Goal: Transaction & Acquisition: Purchase product/service

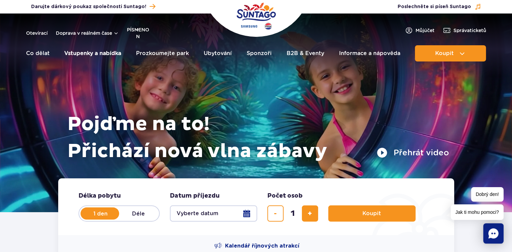
click at [99, 51] on link "Vstupenky a nabídka" at bounding box center [92, 53] width 57 height 16
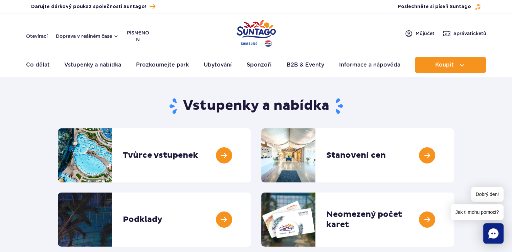
click at [282, 31] on div "Otevírací Doprava v reálném čase písmeno n PL EN UA Můj účet Správa ticketů" at bounding box center [256, 36] width 460 height 14
click at [261, 32] on img "Polský park" at bounding box center [256, 33] width 39 height 31
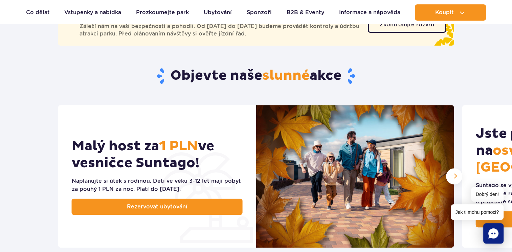
scroll to position [203, 0]
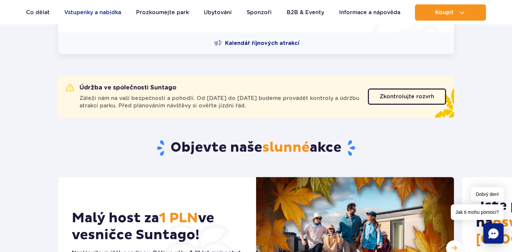
click at [93, 9] on link "Vstupenky a nabídka" at bounding box center [92, 12] width 57 height 16
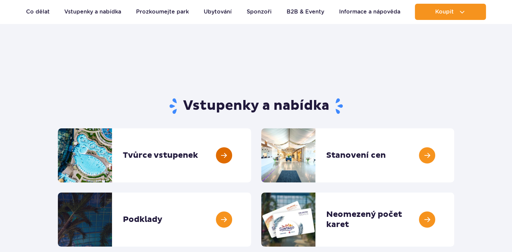
scroll to position [68, 0]
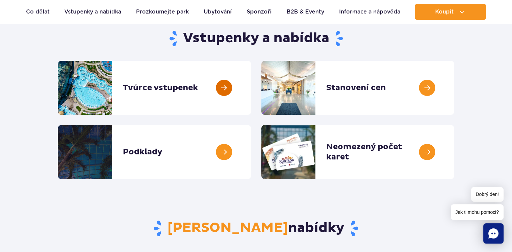
click at [251, 89] on link at bounding box center [251, 88] width 0 height 54
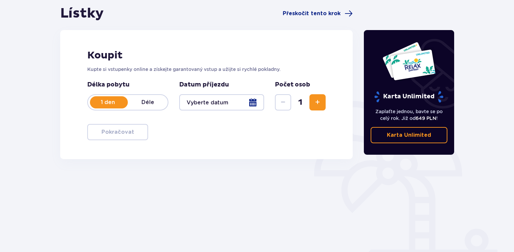
scroll to position [68, 0]
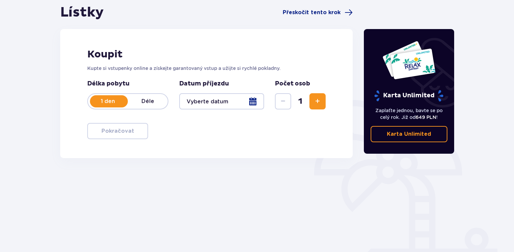
click at [147, 102] on p "Déle" at bounding box center [148, 101] width 40 height 7
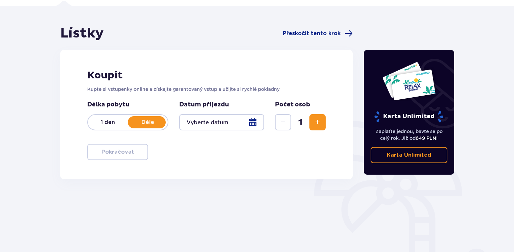
scroll to position [58, 0]
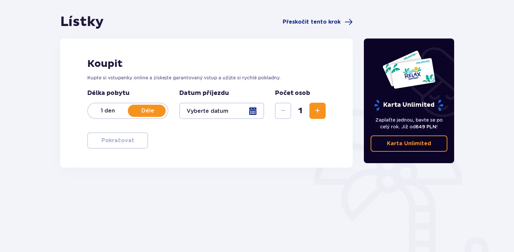
click at [109, 106] on div "1 den Déle" at bounding box center [127, 111] width 81 height 16
click at [317, 25] on span "Přeskočit tento krok" at bounding box center [312, 21] width 58 height 7
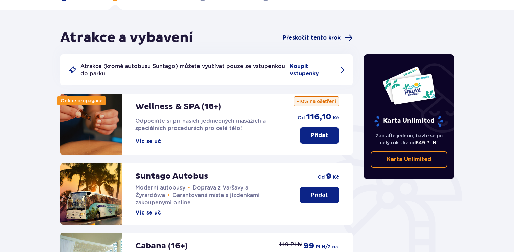
click at [326, 36] on span "Přeskočit tento krok" at bounding box center [312, 37] width 58 height 7
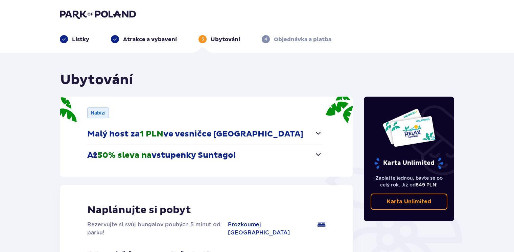
click at [319, 157] on span "button" at bounding box center [318, 155] width 8 height 8
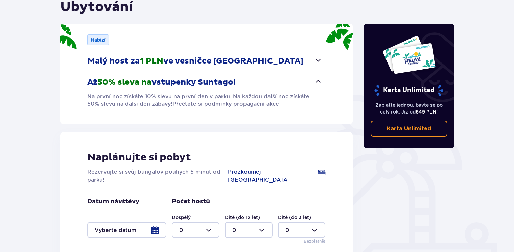
scroll to position [39, 0]
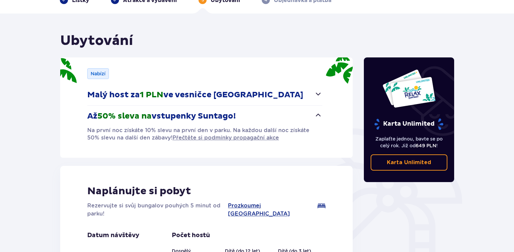
click at [320, 98] on button "Malý host za 1 PLN ve vesničce Suntago" at bounding box center [204, 95] width 235 height 21
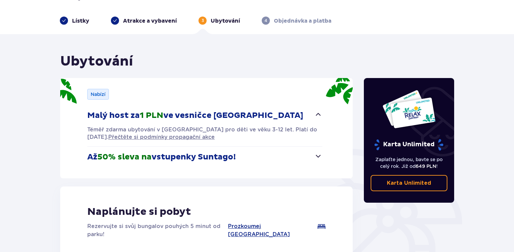
scroll to position [0, 0]
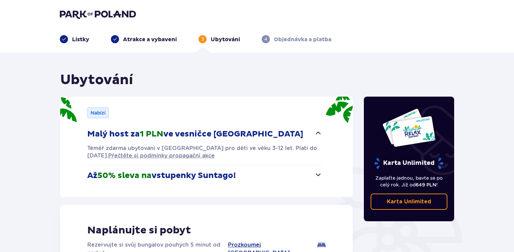
click at [84, 16] on img at bounding box center [98, 13] width 76 height 9
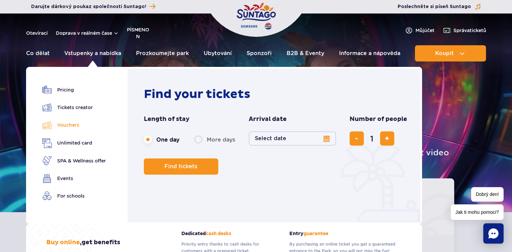
click at [77, 126] on font "Vouchers" at bounding box center [68, 124] width 22 height 7
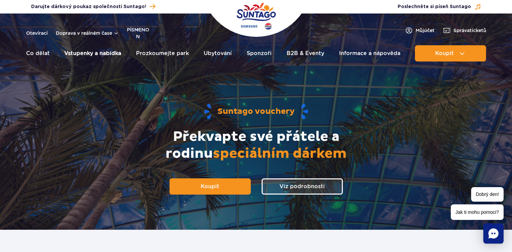
click at [89, 52] on link "Vstupenky a nabídka" at bounding box center [92, 53] width 57 height 16
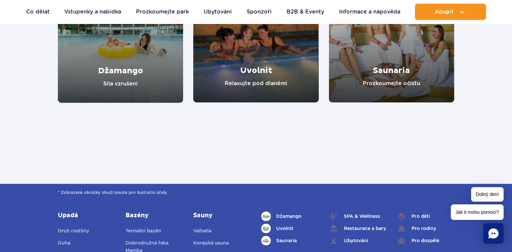
scroll to position [609, 0]
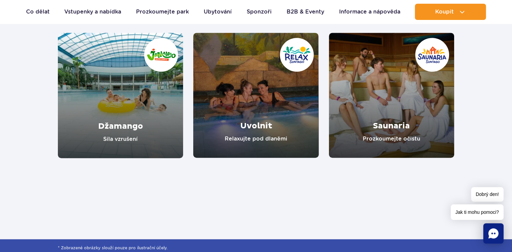
click at [141, 124] on link "Džamango" at bounding box center [120, 96] width 125 height 126
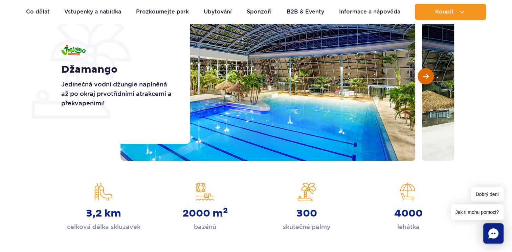
scroll to position [102, 0]
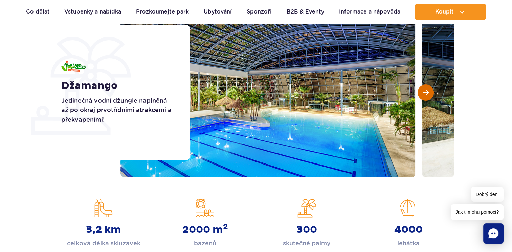
click at [423, 91] on span "Další snímek" at bounding box center [426, 93] width 6 height 6
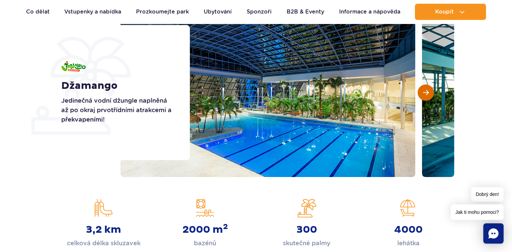
click at [423, 91] on span "Další snímek" at bounding box center [426, 93] width 6 height 6
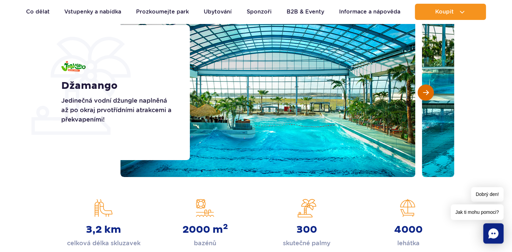
click at [423, 91] on span "Další snímek" at bounding box center [426, 93] width 6 height 6
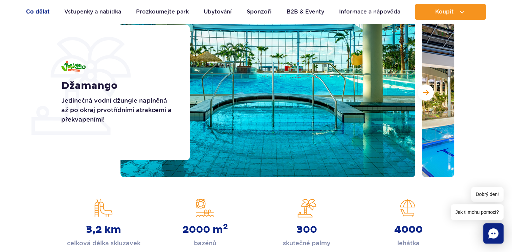
click at [27, 10] on link "Co dělat" at bounding box center [38, 12] width 24 height 16
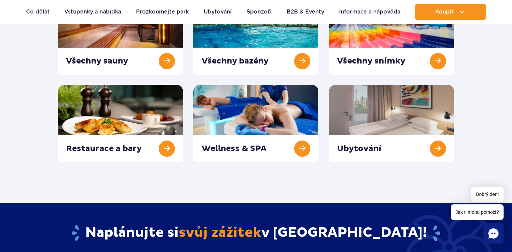
scroll to position [135, 0]
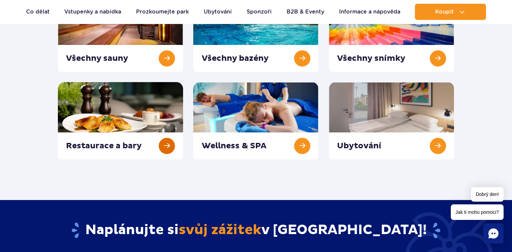
click at [137, 103] on link at bounding box center [120, 120] width 125 height 77
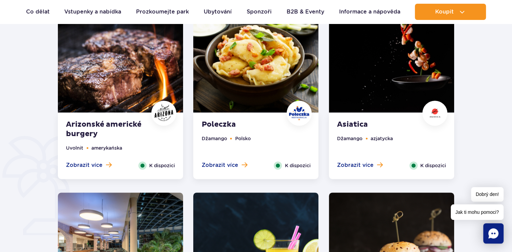
scroll to position [203, 0]
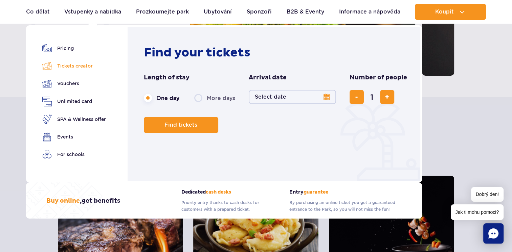
click at [89, 67] on font "Tickets creator" at bounding box center [75, 65] width 36 height 7
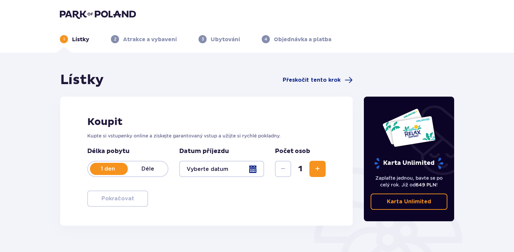
scroll to position [68, 0]
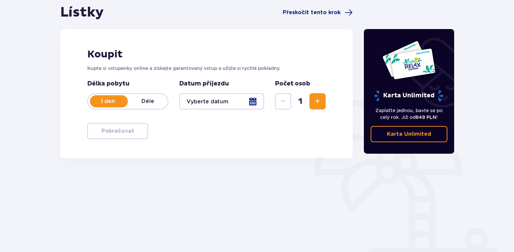
click at [320, 106] on button "Zvýšit" at bounding box center [318, 101] width 16 height 16
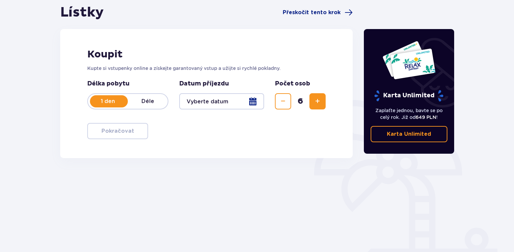
click at [320, 106] on button "Zvýšit" at bounding box center [318, 101] width 16 height 16
click at [288, 105] on button "Snížit" at bounding box center [283, 101] width 16 height 16
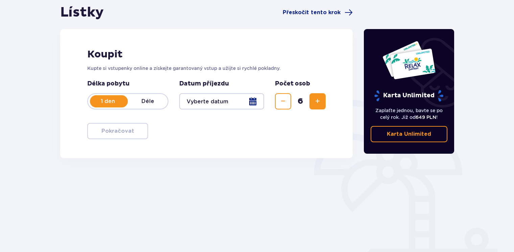
click at [288, 105] on button "Snížit" at bounding box center [283, 101] width 16 height 16
click at [256, 102] on div at bounding box center [221, 101] width 85 height 16
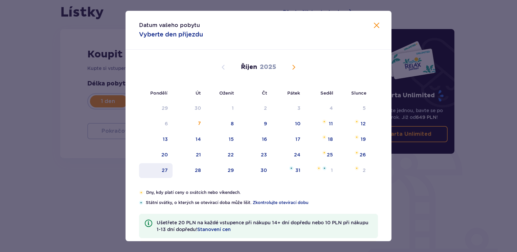
click at [167, 166] on div "27" at bounding box center [155, 170] width 33 height 15
type input "27.10.25"
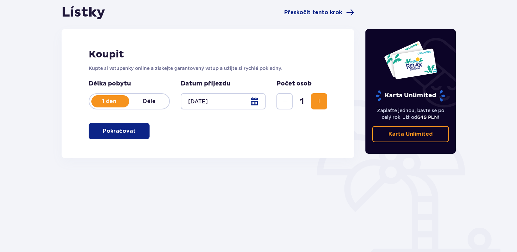
click at [105, 160] on div "Lístky Přeskočit tento krok Koupit Kupte si vstupenky online a získejte garanto…" at bounding box center [208, 120] width 304 height 232
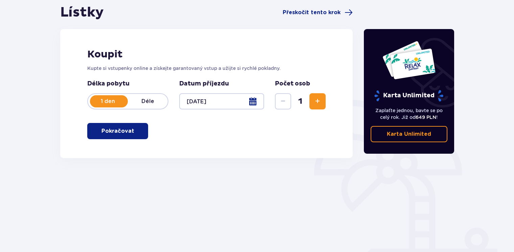
click at [133, 129] on span "button" at bounding box center [136, 131] width 8 height 8
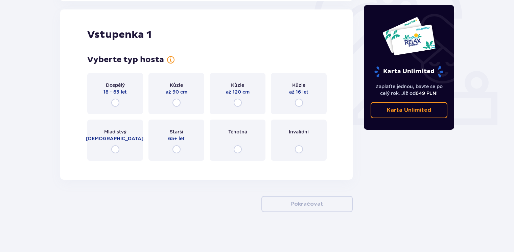
scroll to position [225, 0]
click at [116, 106] on input "radio" at bounding box center [115, 102] width 8 height 8
radio input "true"
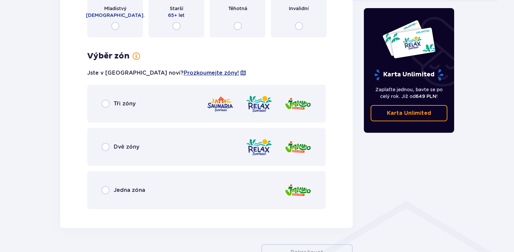
scroll to position [397, 0]
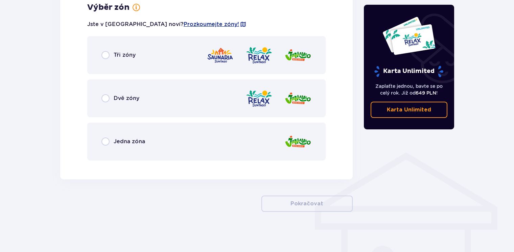
click at [103, 143] on input "radio" at bounding box center [106, 142] width 8 height 8
radio input "true"
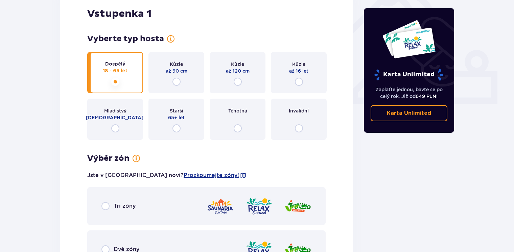
scroll to position [191, 0]
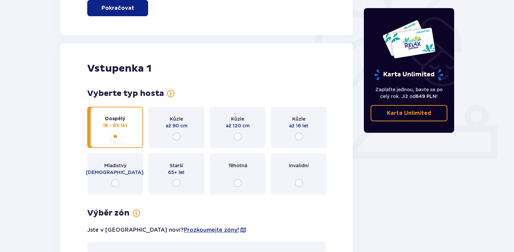
click at [238, 137] on input "radio" at bounding box center [238, 137] width 8 height 8
radio input "true"
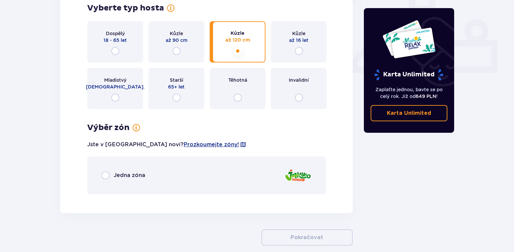
scroll to position [310, 0]
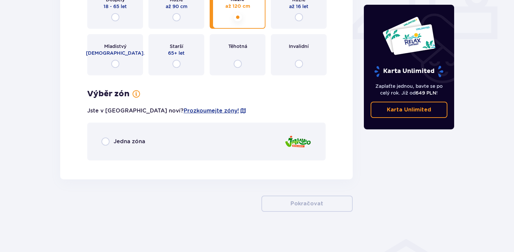
click at [137, 144] on span "Jedna zóna" at bounding box center [129, 141] width 31 height 7
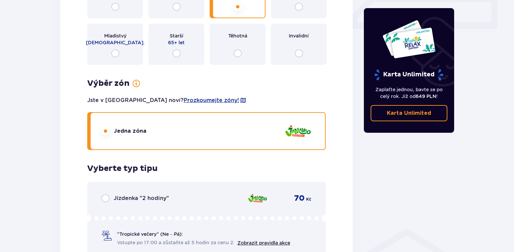
scroll to position [273, 0]
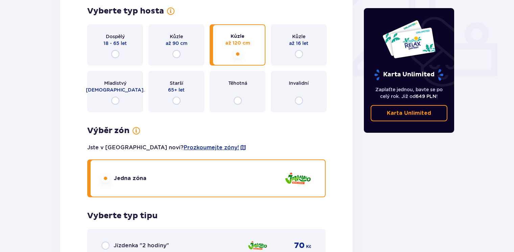
click at [240, 104] on input "radio" at bounding box center [238, 101] width 8 height 8
radio input "true"
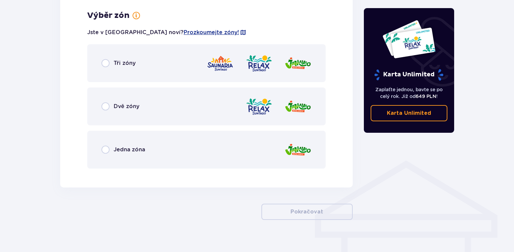
scroll to position [391, 0]
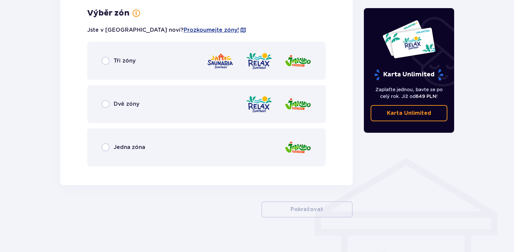
click at [125, 155] on div "Jedna zóna" at bounding box center [206, 148] width 239 height 38
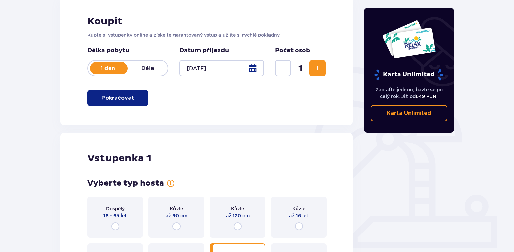
scroll to position [102, 0]
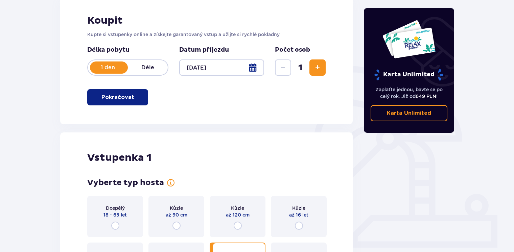
click at [324, 72] on button "Zvýšit" at bounding box center [318, 68] width 16 height 16
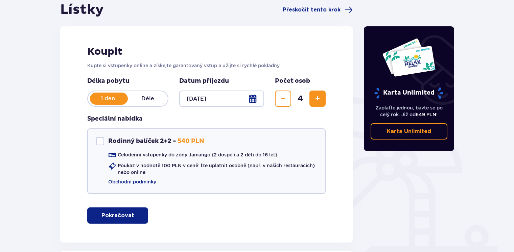
click at [321, 98] on span "Zvýšit" at bounding box center [318, 99] width 8 height 8
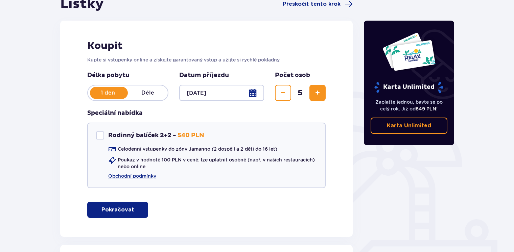
click at [316, 94] on span "Zvýšit" at bounding box center [318, 93] width 8 height 8
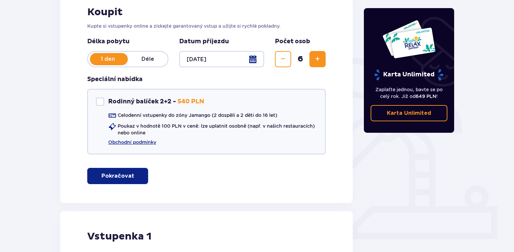
click at [317, 62] on span "Zvýšit" at bounding box center [318, 59] width 8 height 8
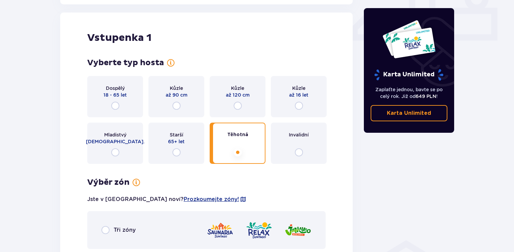
scroll to position [313, 0]
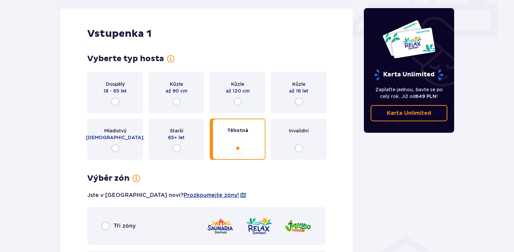
click at [119, 84] on span "Dospělý" at bounding box center [115, 84] width 19 height 7
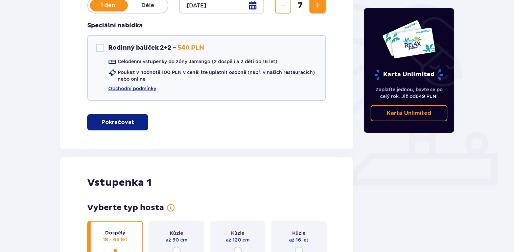
scroll to position [38, 0]
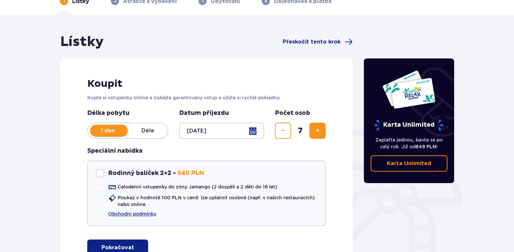
click at [317, 131] on span "Zvýšit" at bounding box center [318, 131] width 8 height 8
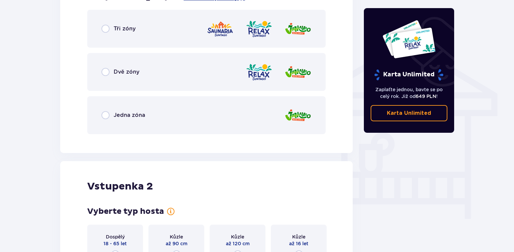
scroll to position [516, 0]
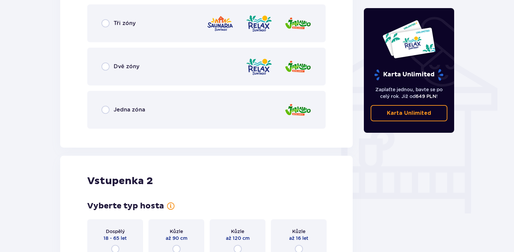
click at [106, 109] on input "radio" at bounding box center [106, 110] width 8 height 8
radio input "true"
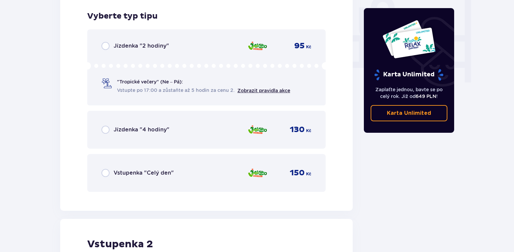
scroll to position [650, 0]
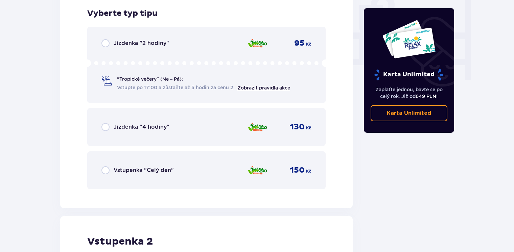
click at [106, 172] on input "radio" at bounding box center [106, 170] width 8 height 8
radio input "true"
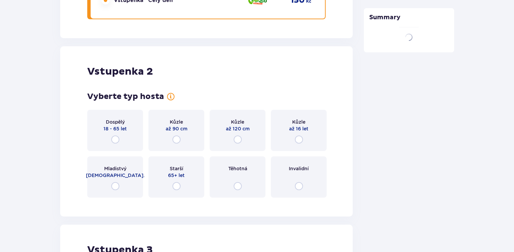
scroll to position [858, 0]
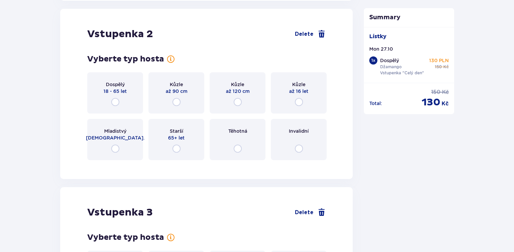
click at [116, 99] on input "radio" at bounding box center [115, 102] width 8 height 8
radio input "true"
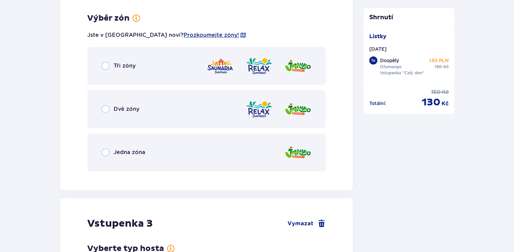
scroll to position [1023, 0]
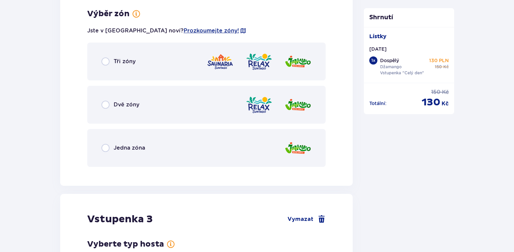
click at [105, 147] on input "radio" at bounding box center [106, 148] width 8 height 8
radio input "true"
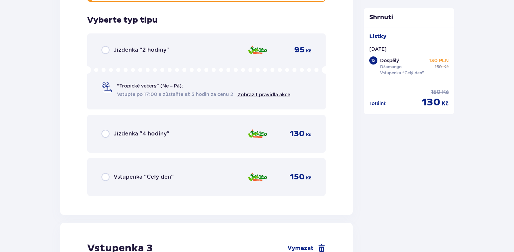
scroll to position [1195, 0]
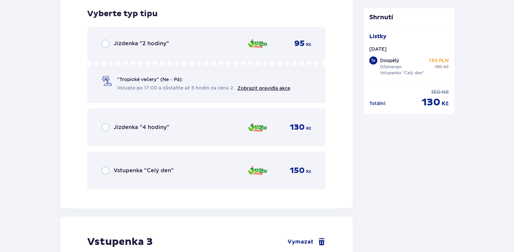
click at [108, 169] on input "radio" at bounding box center [106, 171] width 8 height 8
radio input "true"
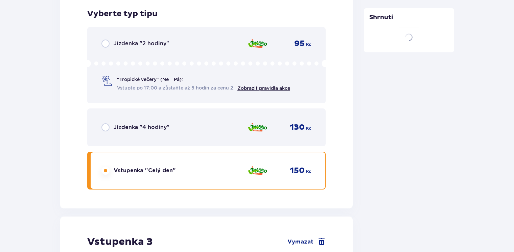
scroll to position [1371, 0]
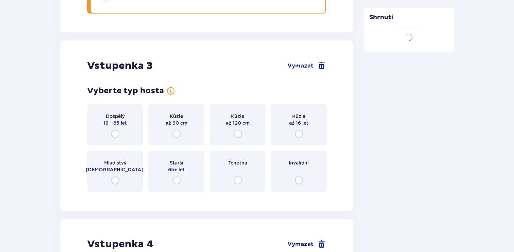
click at [118, 130] on input "radio" at bounding box center [115, 134] width 8 height 8
radio input "true"
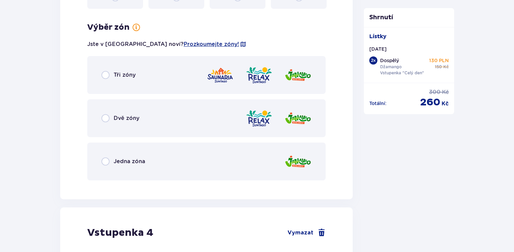
scroll to position [1568, 0]
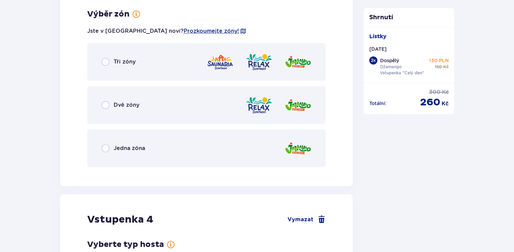
click at [109, 143] on div "Jedna zóna" at bounding box center [206, 149] width 239 height 38
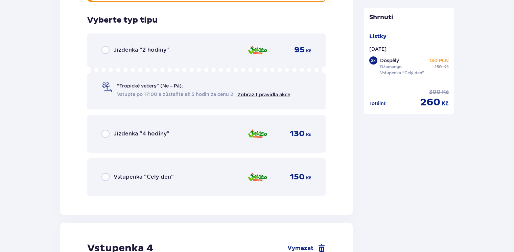
scroll to position [1740, 0]
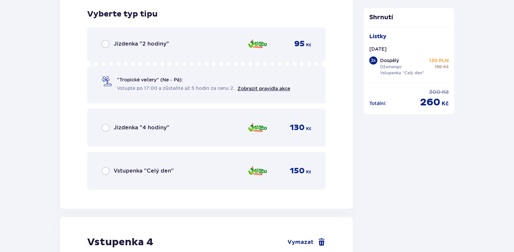
click at [106, 167] on input "radio" at bounding box center [106, 171] width 8 height 8
radio input "true"
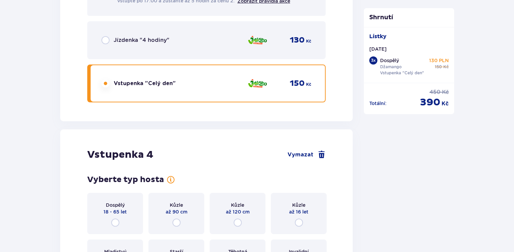
scroll to position [1948, 0]
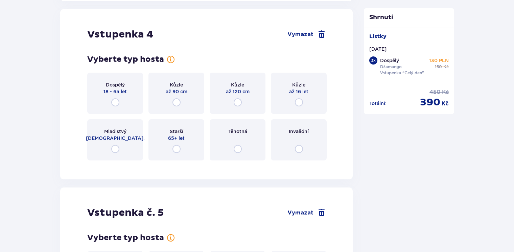
click at [116, 217] on h2 "Vstupenka č. 5" at bounding box center [125, 213] width 77 height 13
click at [117, 106] on div "Dospělý 18 - 65 let" at bounding box center [115, 93] width 56 height 41
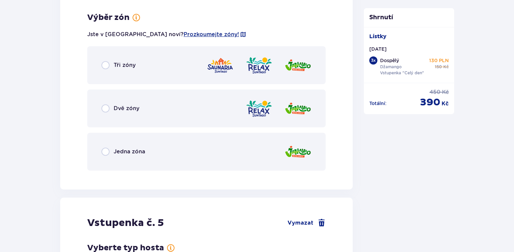
scroll to position [2113, 0]
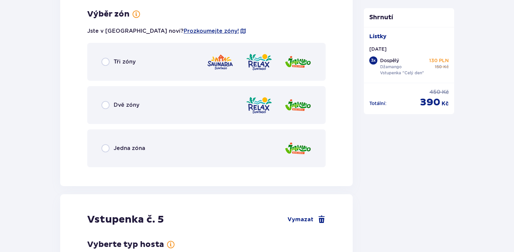
click at [104, 149] on input "radio" at bounding box center [106, 148] width 8 height 8
radio input "true"
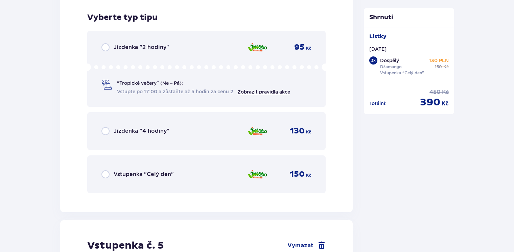
scroll to position [2285, 0]
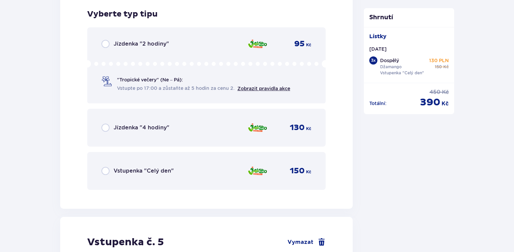
click at [105, 173] on input "radio" at bounding box center [106, 171] width 8 height 8
radio input "true"
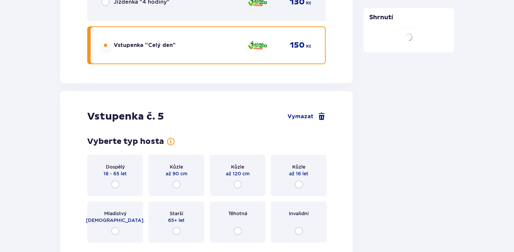
scroll to position [2488, 0]
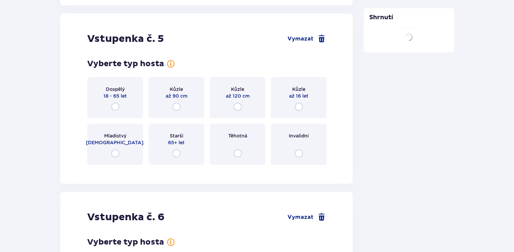
click at [187, 104] on div "Kůzle až 90 cm" at bounding box center [177, 97] width 56 height 41
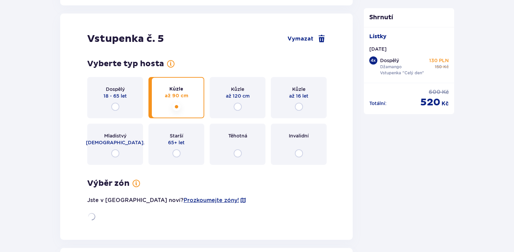
click at [249, 103] on div "Kůzle až 120 cm" at bounding box center [238, 97] width 56 height 41
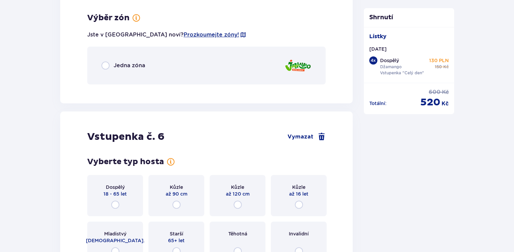
scroll to position [2658, 0]
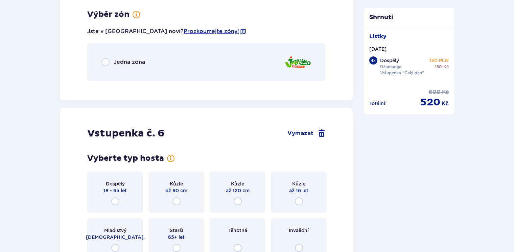
click at [120, 65] on div "Jedna zóna" at bounding box center [206, 62] width 239 height 38
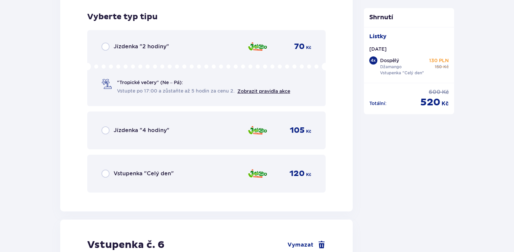
scroll to position [2743, 0]
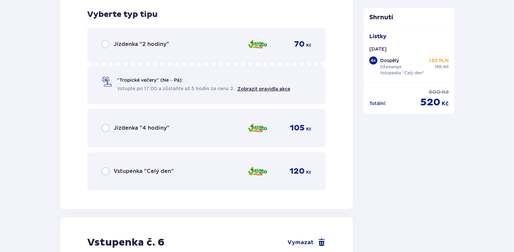
click at [143, 169] on font "Vstupenka "Celý den"" at bounding box center [144, 171] width 60 height 6
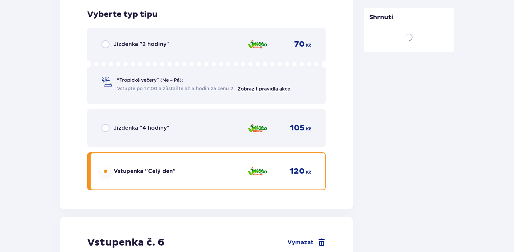
scroll to position [2782, 0]
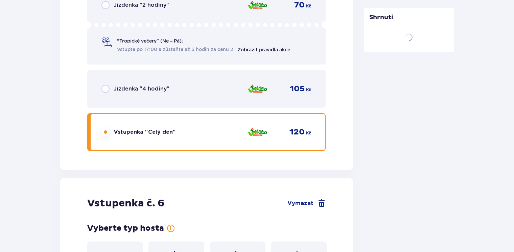
click at [236, 251] on span "Kůzle" at bounding box center [237, 254] width 13 height 7
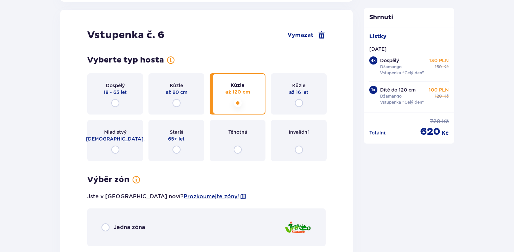
click at [239, 233] on div "Vstupenka č. 6 Vymazat Vyberte typ hosta pro letenku číslo 6 Dospělý 18 - 65 le…" at bounding box center [206, 138] width 293 height 256
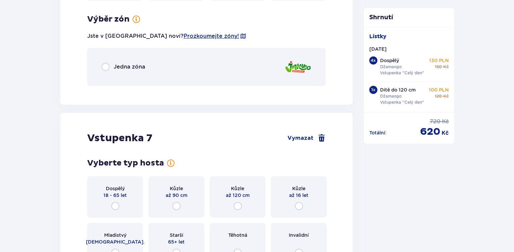
scroll to position [3116, 0]
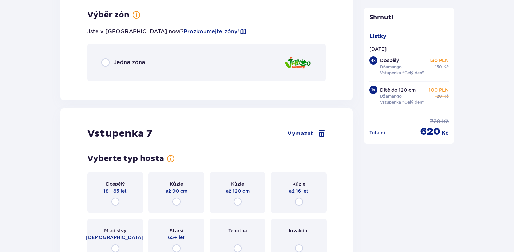
click at [128, 59] on span "Jedna zóna" at bounding box center [129, 62] width 31 height 7
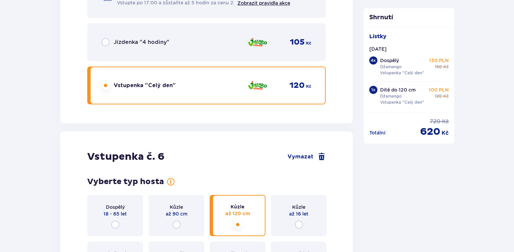
scroll to position [0, 0]
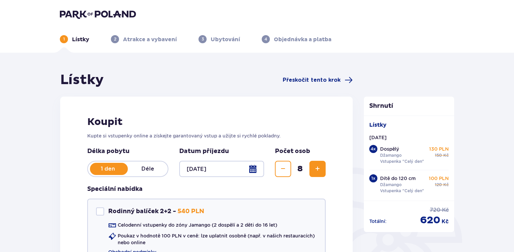
click at [118, 6] on header "1 Lístky 2 Atrakce a vybavení 3 Ubytování 4 Objednávka a platba" at bounding box center [257, 26] width 514 height 53
click at [113, 13] on img at bounding box center [98, 13] width 76 height 9
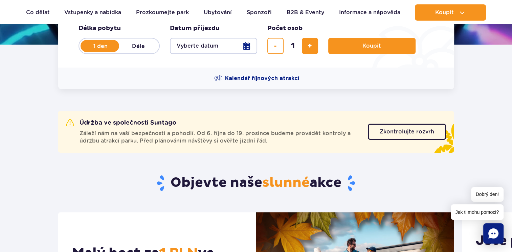
scroll to position [237, 0]
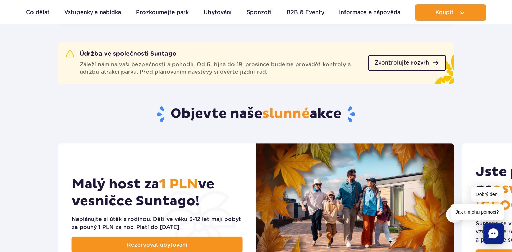
click at [388, 63] on span "Zkontrolujte rozvrh" at bounding box center [402, 62] width 54 height 5
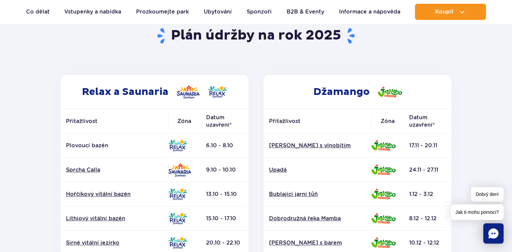
scroll to position [68, 0]
click at [359, 61] on header "Back to homepage Plán údržby na rok 2025" at bounding box center [256, 40] width 396 height 70
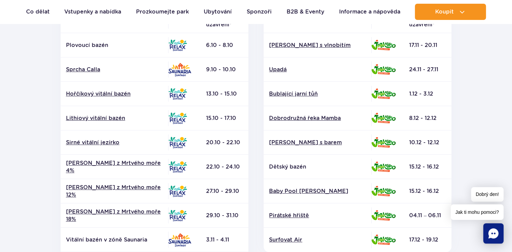
scroll to position [135, 0]
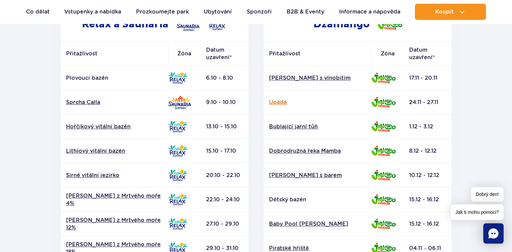
click at [279, 101] on link "Upadá" at bounding box center [317, 102] width 97 height 7
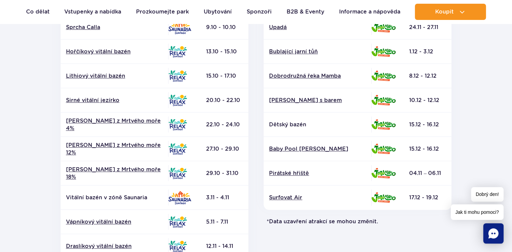
scroll to position [169, 0]
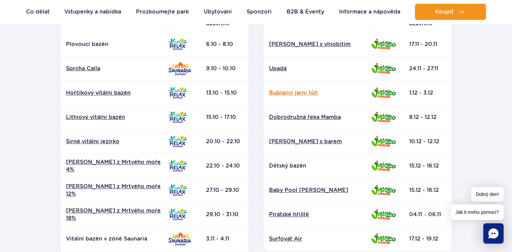
click at [296, 90] on link "Bublající jarní tůň" at bounding box center [317, 92] width 97 height 7
click at [311, 92] on link "Bublající jarní tůň" at bounding box center [317, 92] width 97 height 7
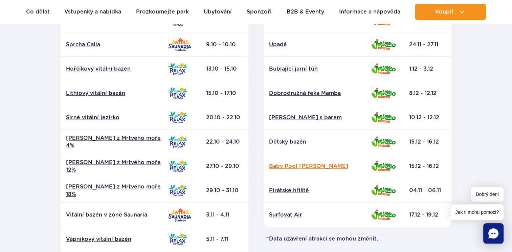
scroll to position [203, 0]
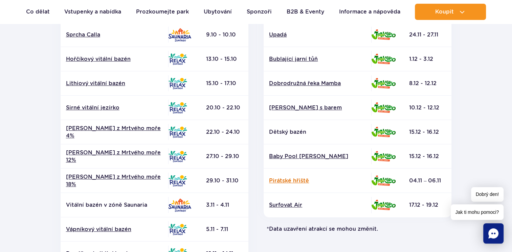
click at [298, 178] on link "Pirátské hřiště" at bounding box center [317, 180] width 97 height 7
click at [318, 86] on link "Dobrodružná řeka Mamba" at bounding box center [317, 83] width 97 height 7
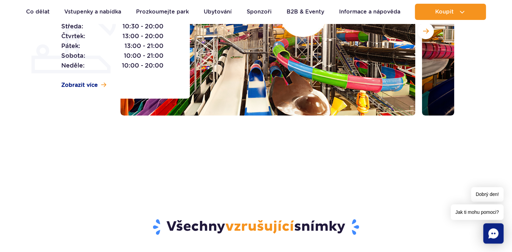
scroll to position [34, 0]
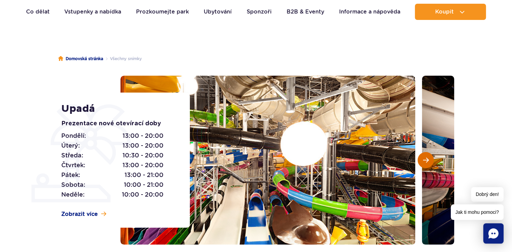
click at [423, 162] on span "Další snímek" at bounding box center [426, 160] width 6 height 6
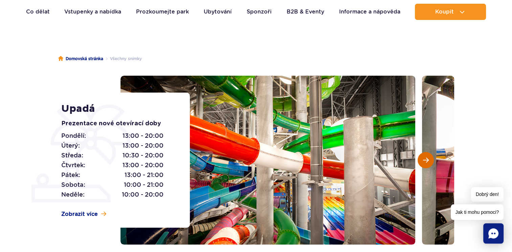
click at [423, 162] on span "Další snímek" at bounding box center [426, 160] width 6 height 6
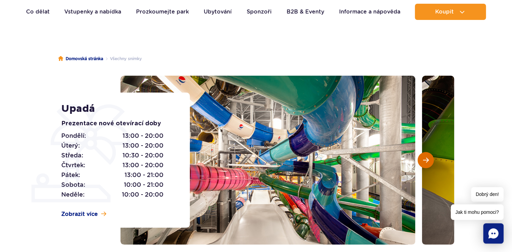
click at [423, 162] on span "Další snímek" at bounding box center [426, 160] width 6 height 6
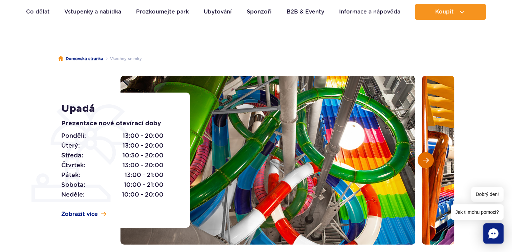
click at [423, 162] on span "Další snímek" at bounding box center [426, 160] width 6 height 6
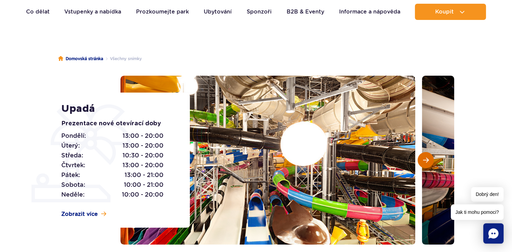
click at [423, 162] on span "Další snímek" at bounding box center [426, 160] width 6 height 6
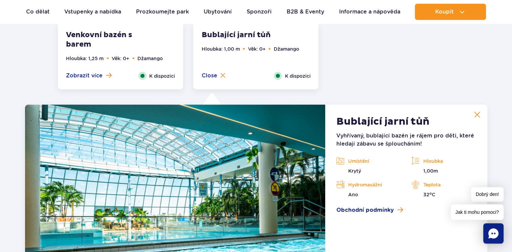
scroll to position [1305, 0]
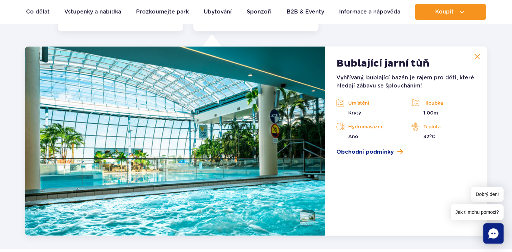
scroll to position [1372, 0]
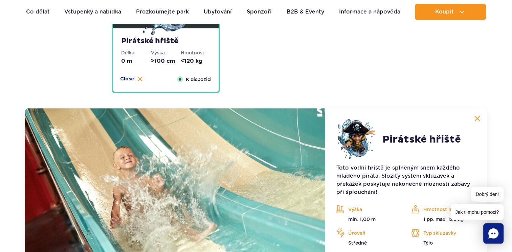
scroll to position [1918, 0]
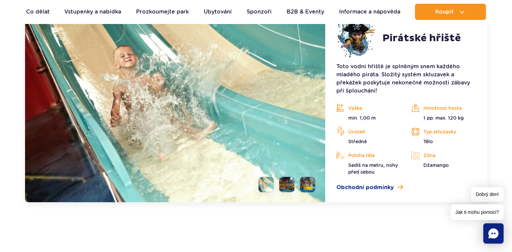
click at [290, 186] on li at bounding box center [286, 184] width 15 height 15
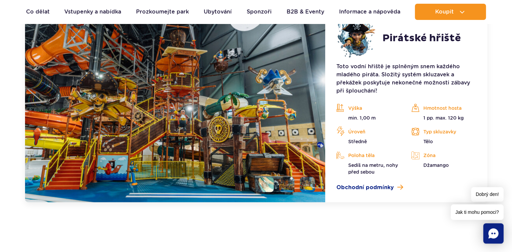
click at [305, 186] on li at bounding box center [307, 184] width 15 height 15
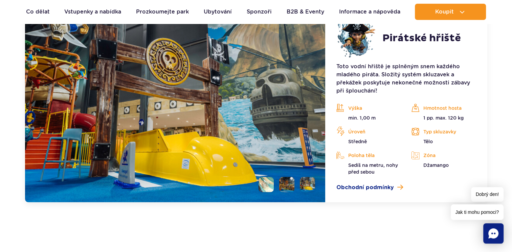
click at [269, 185] on li at bounding box center [266, 184] width 15 height 15
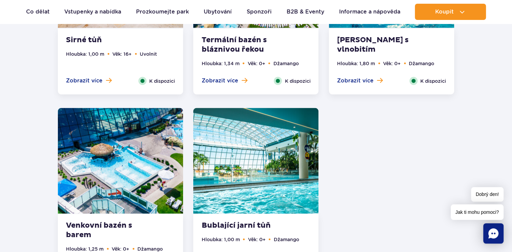
scroll to position [1356, 0]
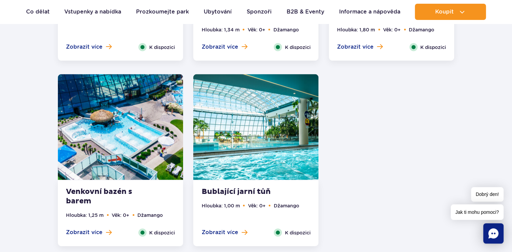
click at [106, 133] on img at bounding box center [120, 127] width 125 height 106
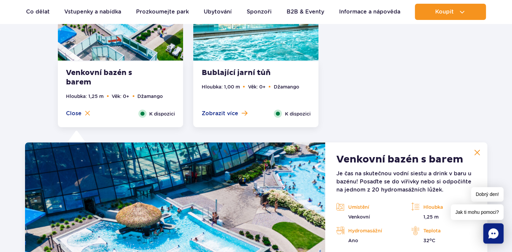
scroll to position [1372, 0]
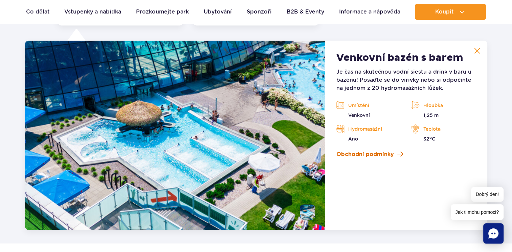
click at [386, 156] on span "Obchodní podmínky" at bounding box center [365, 155] width 58 height 8
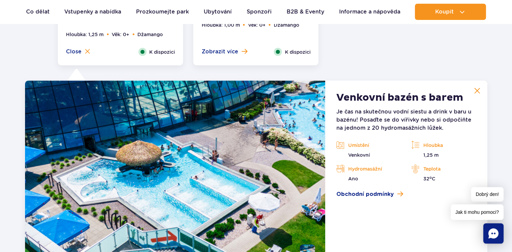
scroll to position [1271, 0]
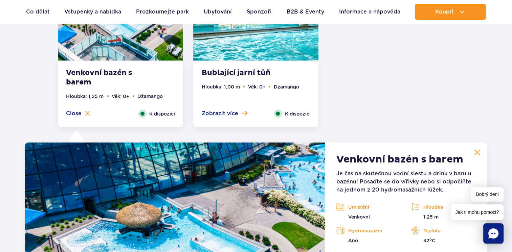
click at [478, 150] on img at bounding box center [477, 153] width 6 height 6
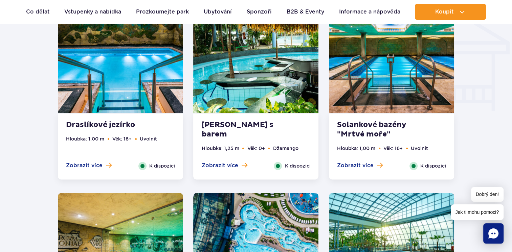
scroll to position [831, 0]
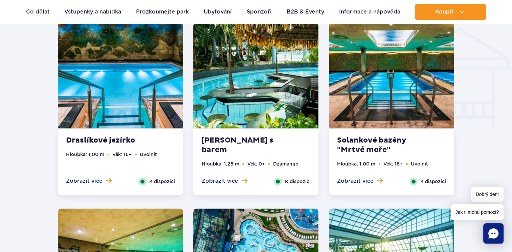
click at [276, 101] on img at bounding box center [255, 76] width 125 height 106
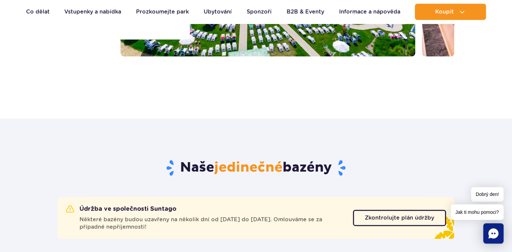
scroll to position [87, 0]
